Goal: Information Seeking & Learning: Learn about a topic

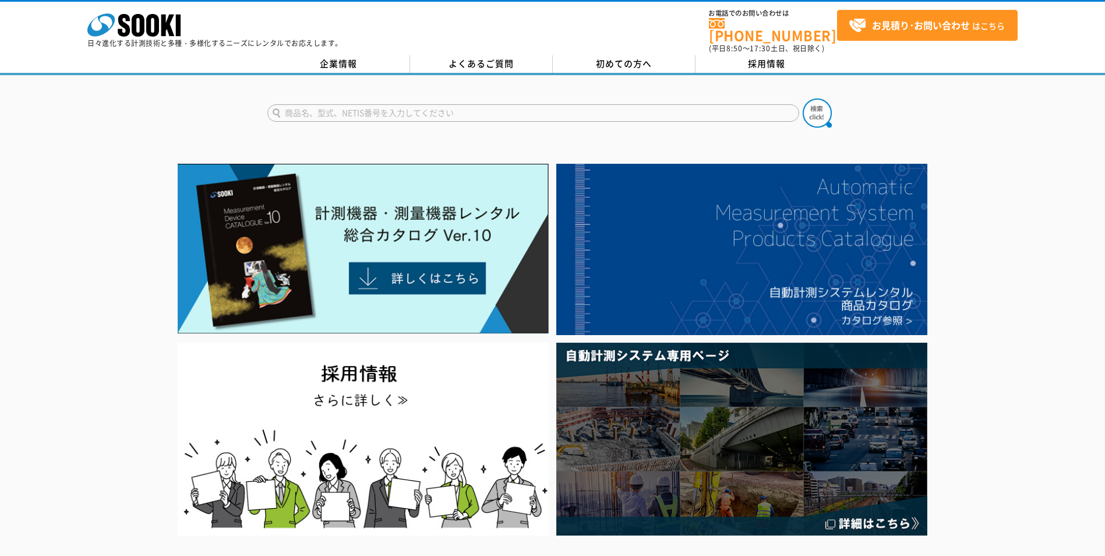
click at [314, 105] on input "text" at bounding box center [533, 112] width 532 height 17
type input "d"
type input "データログ　配管　温度　圧力"
click at [719, 98] on button at bounding box center [817, 112] width 29 height 29
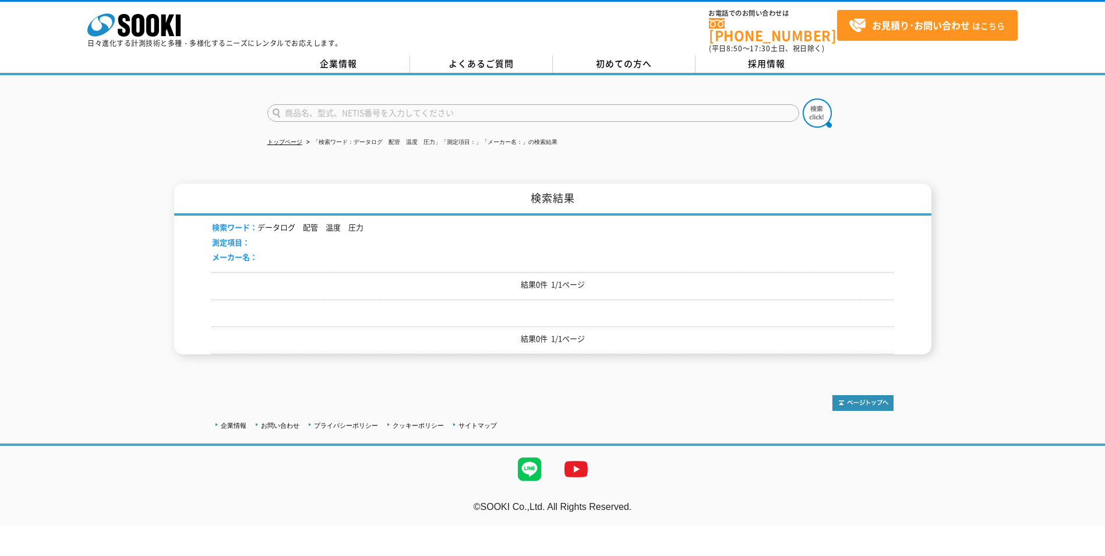
click at [315, 108] on input "text" at bounding box center [533, 112] width 532 height 17
type input "温度　データ"
click at [803, 98] on button at bounding box center [817, 112] width 29 height 29
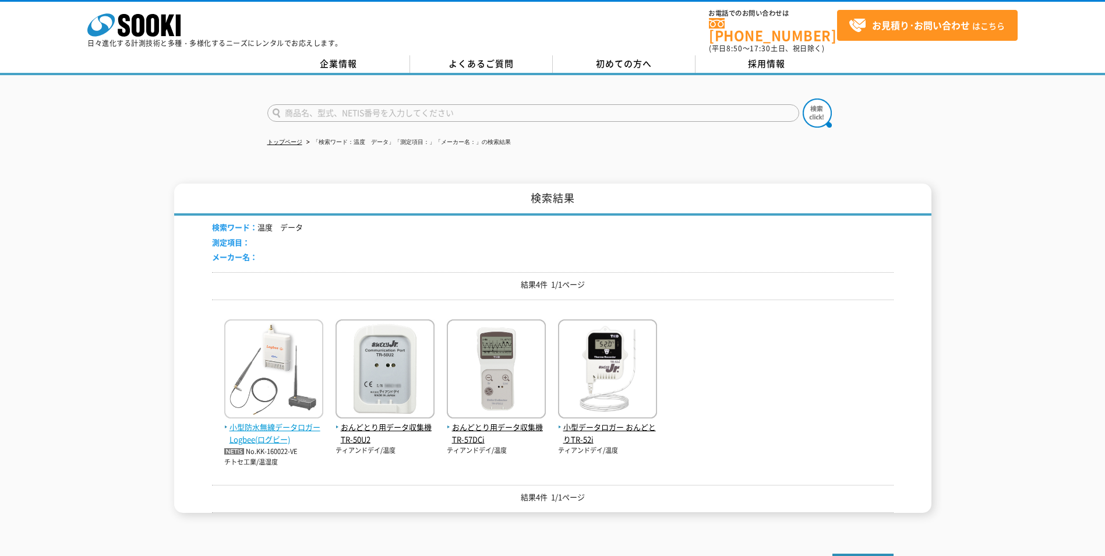
click at [307, 421] on span "小型防水無線データロガー Logbee(ログビー)" at bounding box center [273, 433] width 99 height 24
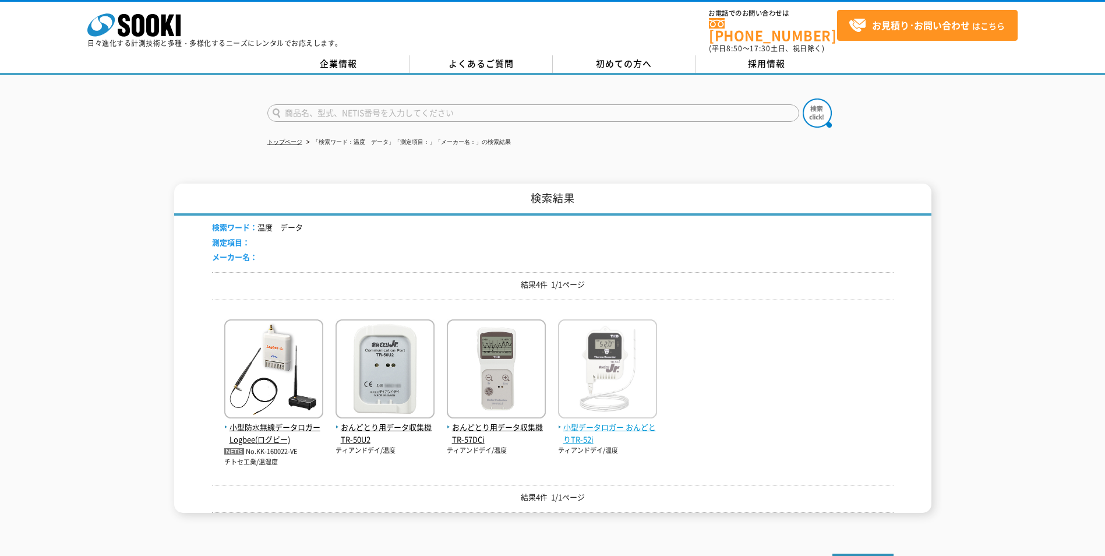
click at [604, 421] on span "小型データロガー おんどとりTR-52i" at bounding box center [607, 433] width 99 height 24
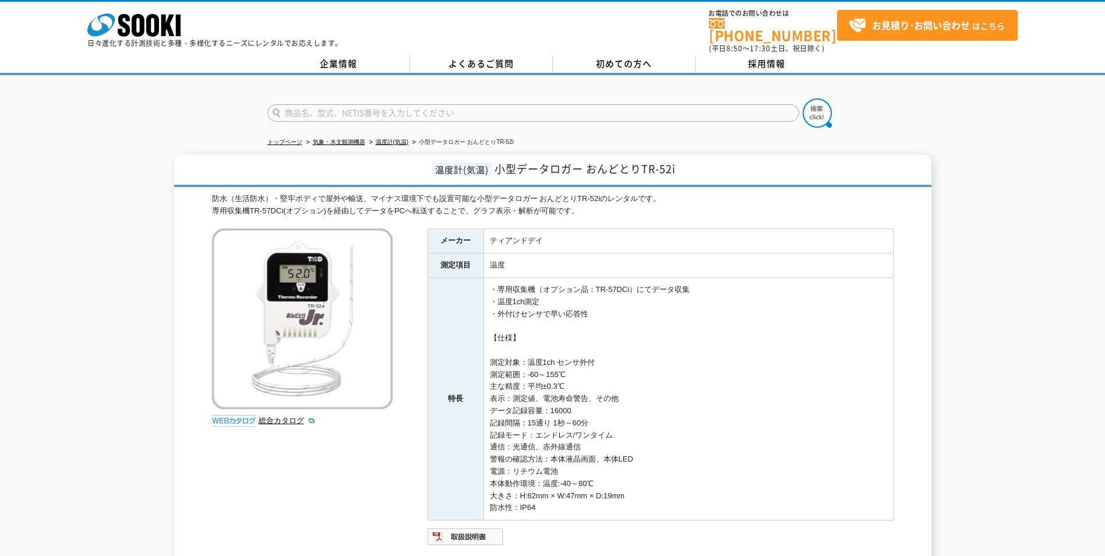
drag, startPoint x: 292, startPoint y: 110, endPoint x: 297, endPoint y: 105, distance: 6.6
click at [292, 110] on input "text" at bounding box center [533, 112] width 532 height 17
type input "水温センサー"
click at [803, 98] on button at bounding box center [817, 112] width 29 height 29
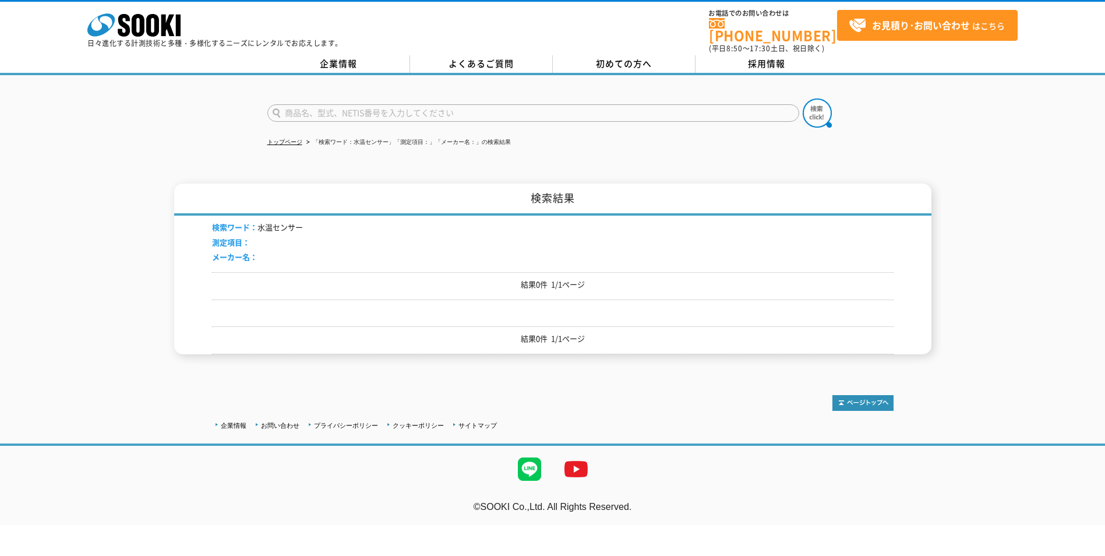
click at [317, 107] on input "text" at bounding box center [533, 112] width 532 height 17
type input "挿入式　温度計"
click at [803, 98] on button at bounding box center [817, 112] width 29 height 29
click at [333, 104] on input "text" at bounding box center [533, 112] width 532 height 17
type input "温度計"
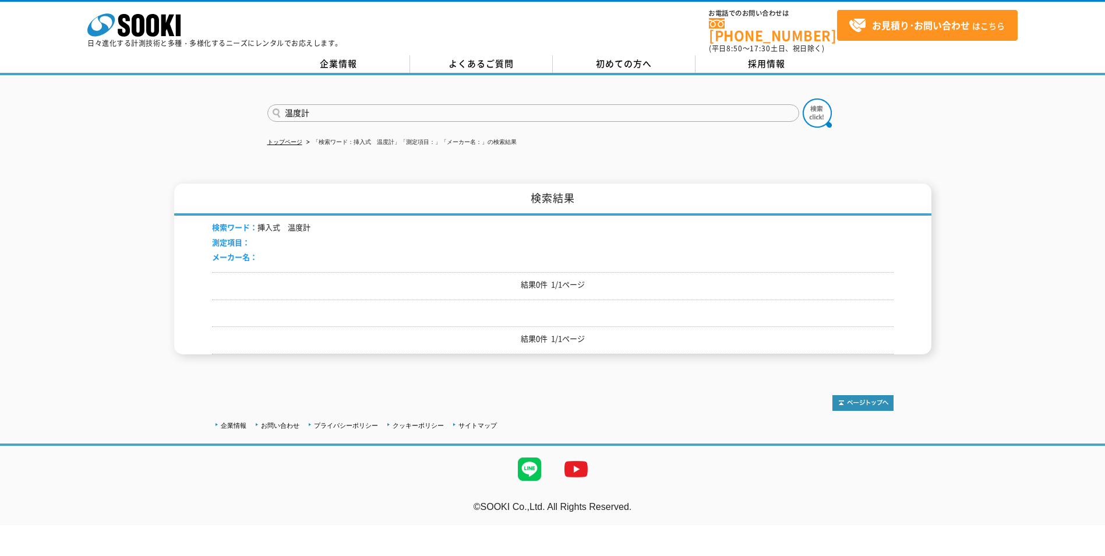
drag, startPoint x: 322, startPoint y: 108, endPoint x: 255, endPoint y: 105, distance: 66.5
click at [255, 105] on div "温度計" at bounding box center [552, 103] width 1105 height 56
click at [306, 108] on input "text" at bounding box center [533, 112] width 532 height 17
click at [310, 122] on div "自記録水圧測定器" at bounding box center [378, 129] width 220 height 15
type input "自記録水圧測定器"
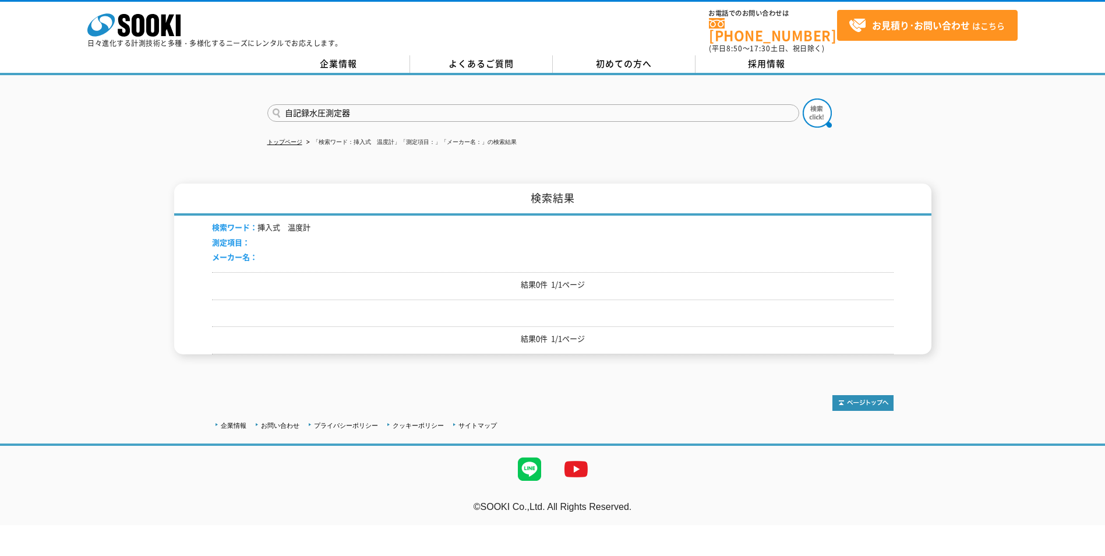
click at [803, 98] on button at bounding box center [817, 112] width 29 height 29
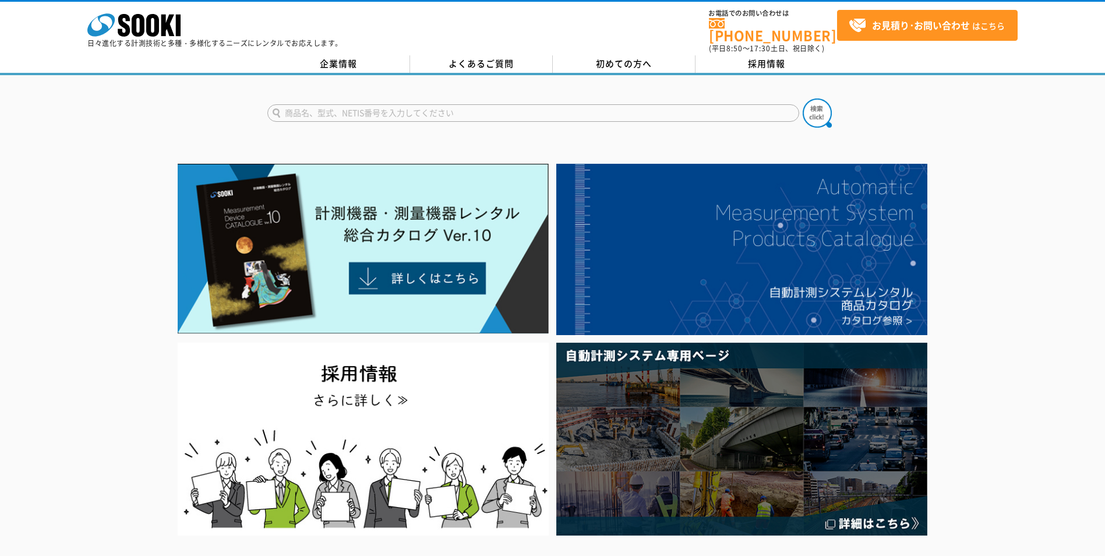
click at [286, 108] on input "text" at bounding box center [533, 112] width 532 height 17
type input "自記録温度計"
click at [803, 98] on button at bounding box center [817, 112] width 29 height 29
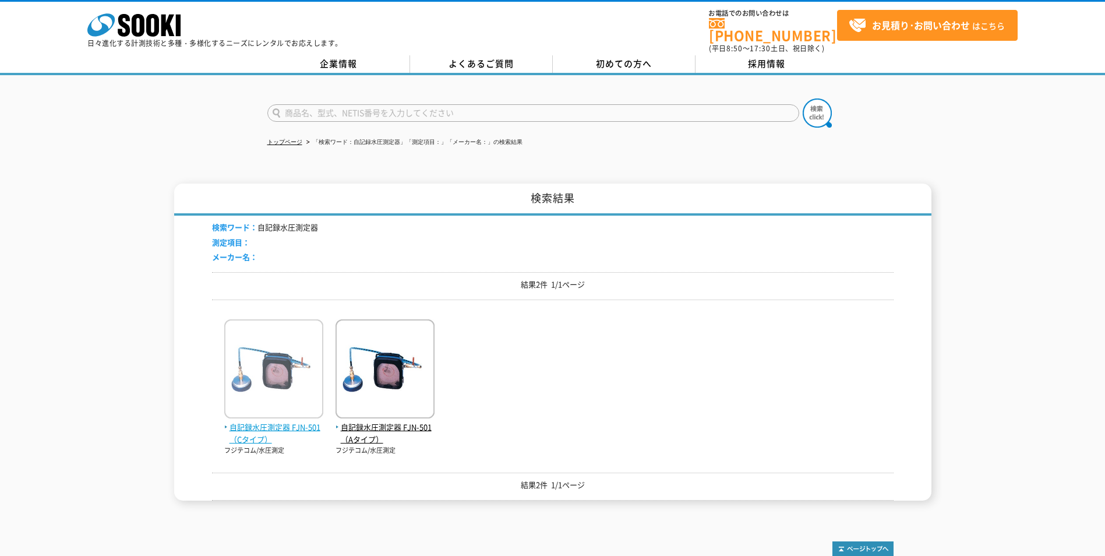
click at [296, 383] on img at bounding box center [273, 370] width 99 height 102
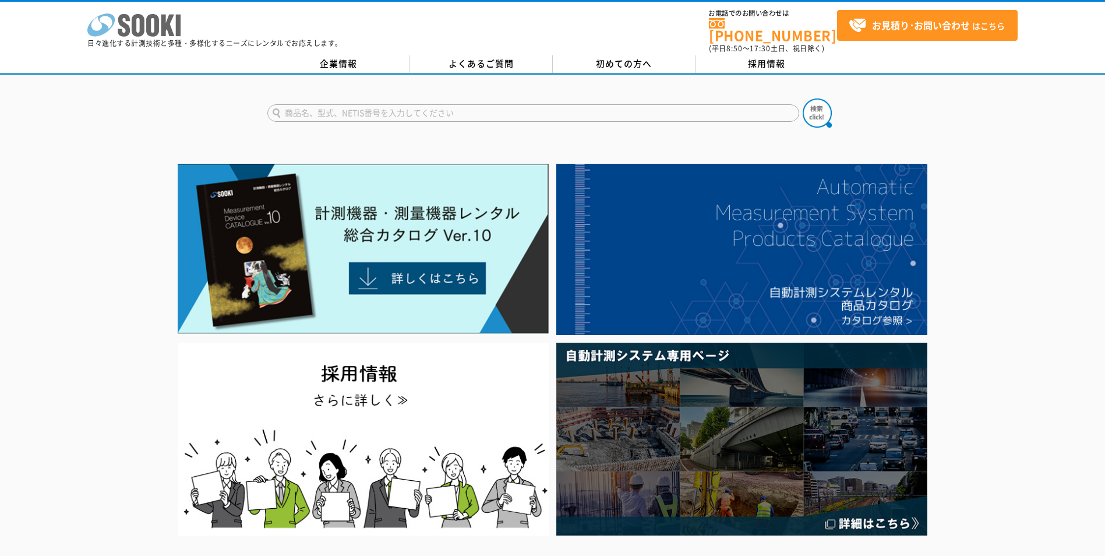
click at [145, 32] on icon "株式会社 ソーキ" at bounding box center [133, 24] width 93 height 23
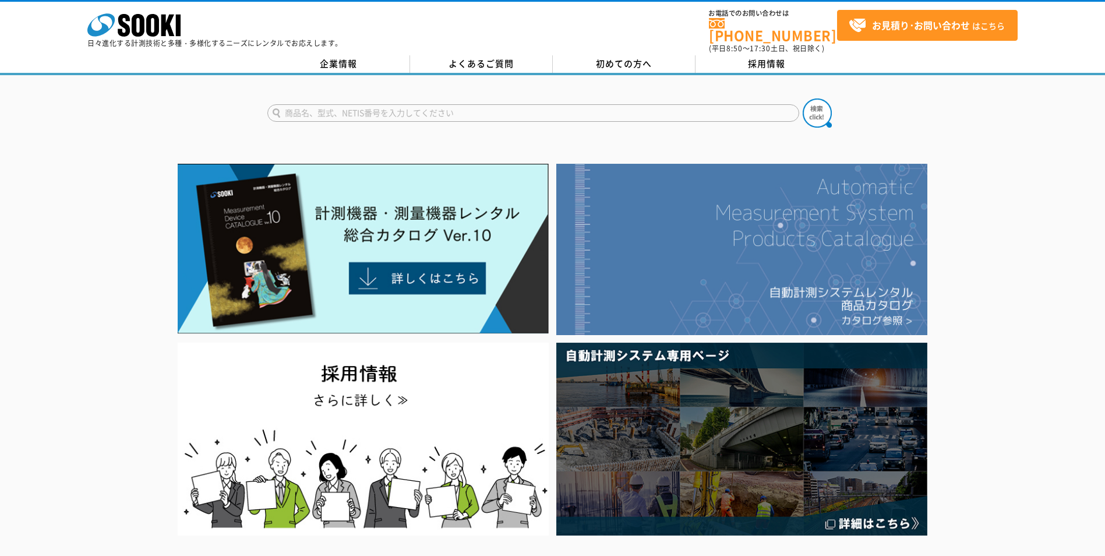
click at [785, 276] on img at bounding box center [741, 249] width 371 height 171
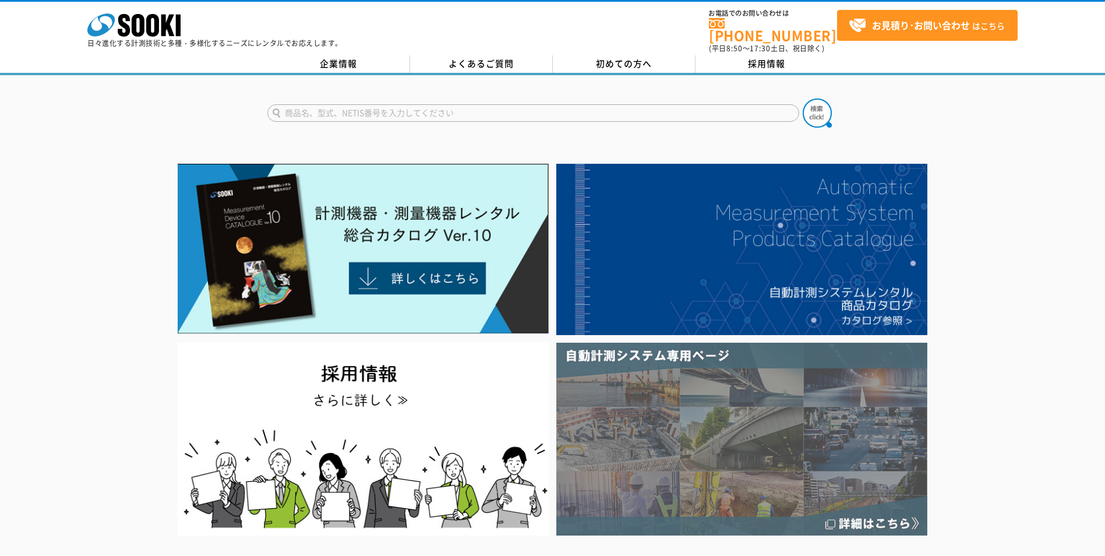
click at [668, 404] on img at bounding box center [741, 438] width 371 height 193
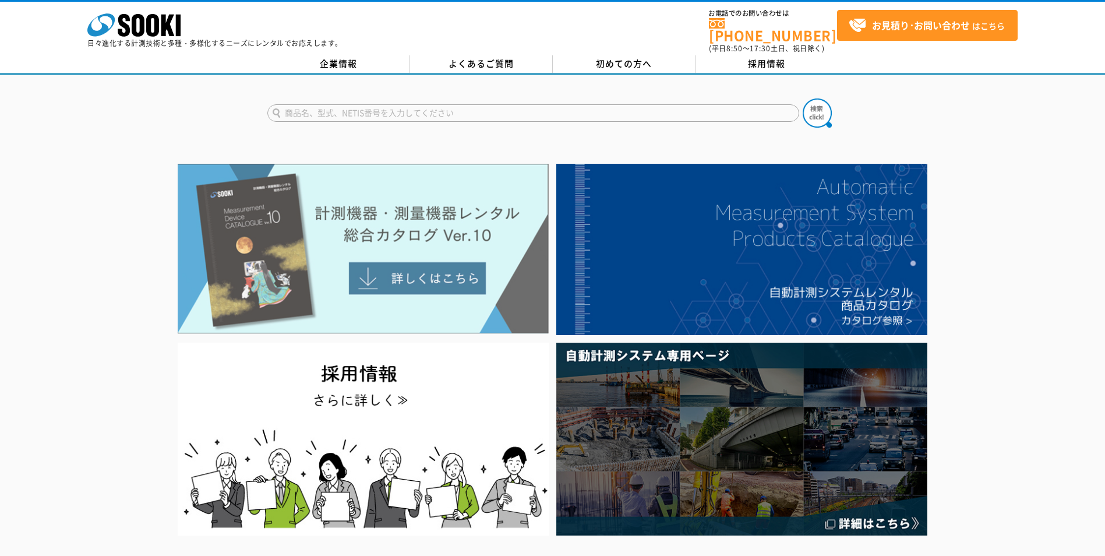
click at [406, 276] on img at bounding box center [363, 249] width 371 height 170
